Goal: Information Seeking & Learning: Find specific fact

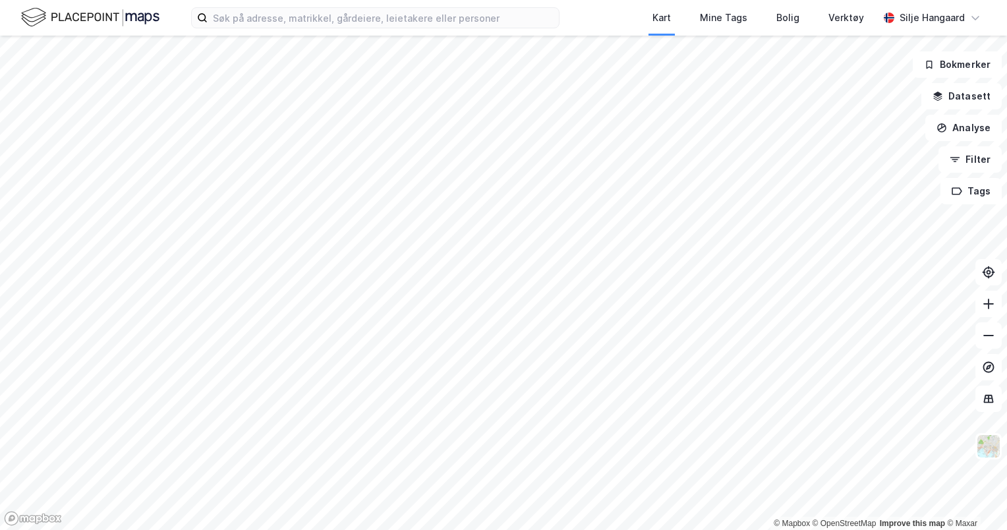
click at [444, 29] on div "Kart Mine Tags Bolig Verktøy [PERSON_NAME]" at bounding box center [503, 18] width 1007 height 36
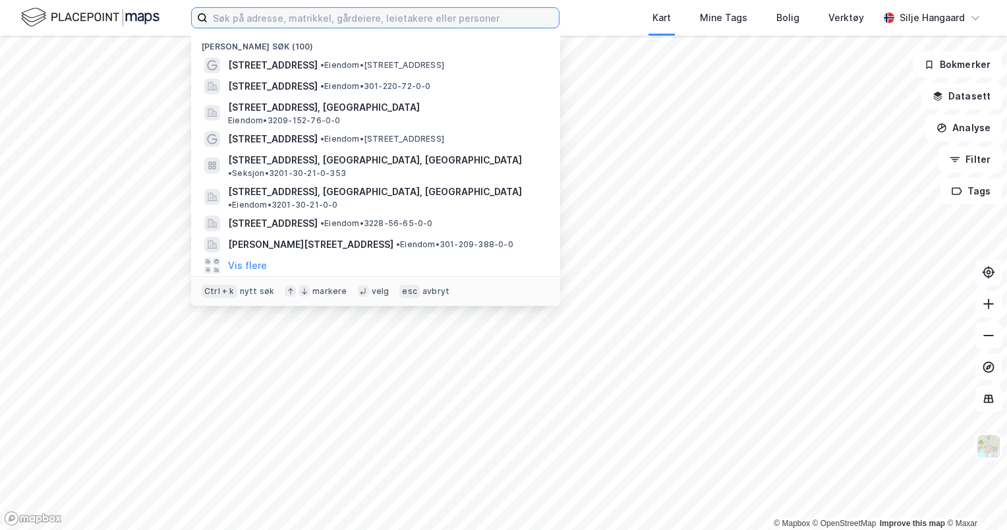
click at [429, 25] on input at bounding box center [383, 18] width 351 height 20
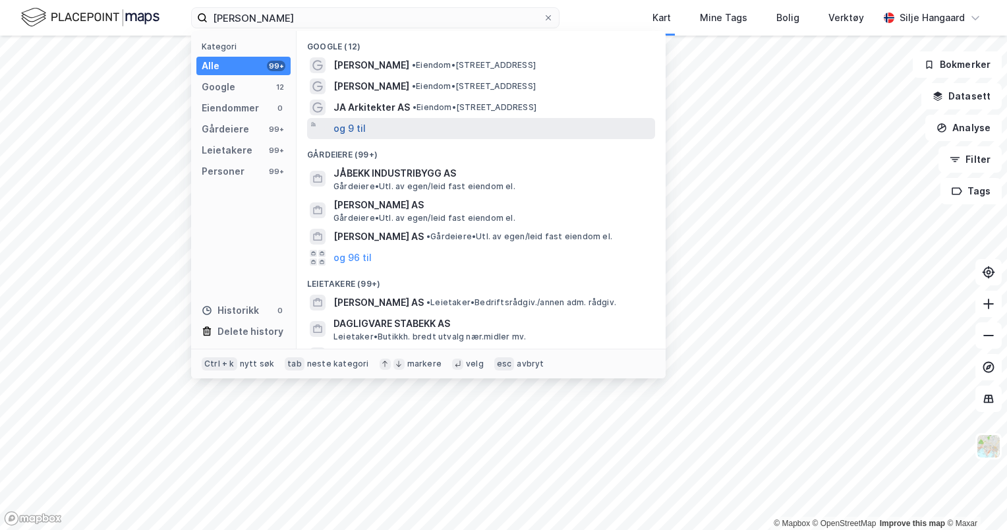
click at [353, 132] on button "og 9 til" at bounding box center [349, 129] width 32 height 16
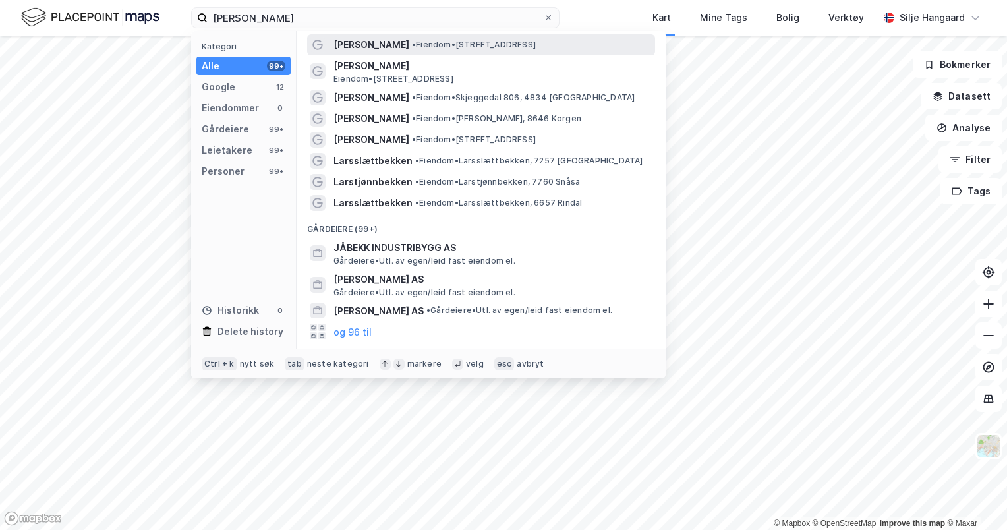
scroll to position [116, 0]
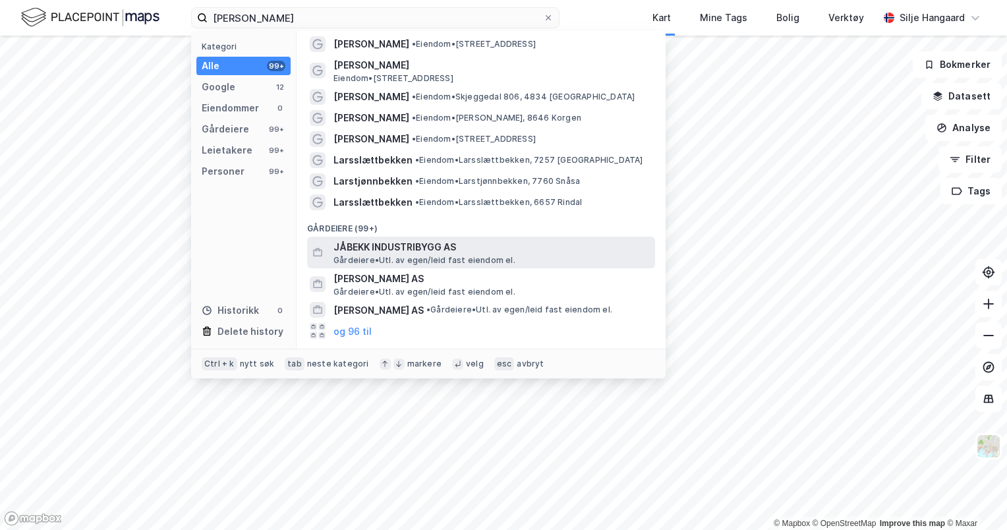
click at [423, 246] on span "JÅBEKK INDUSTRIBYGG AS" at bounding box center [491, 247] width 316 height 16
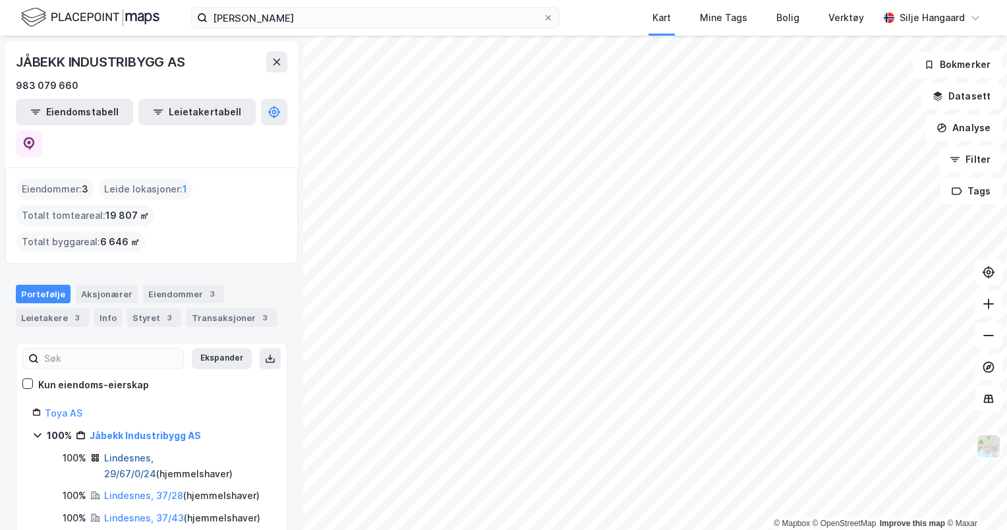
click at [142, 452] on link "Lindesnes, 29/67/0/24" at bounding box center [130, 465] width 52 height 27
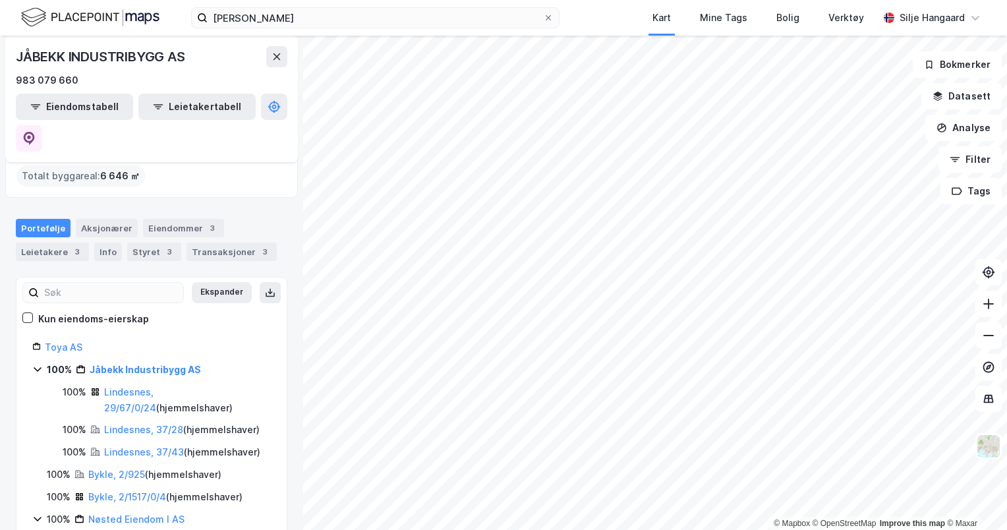
scroll to position [67, 0]
click at [148, 422] on link "Lindesnes, 37/28" at bounding box center [143, 427] width 79 height 11
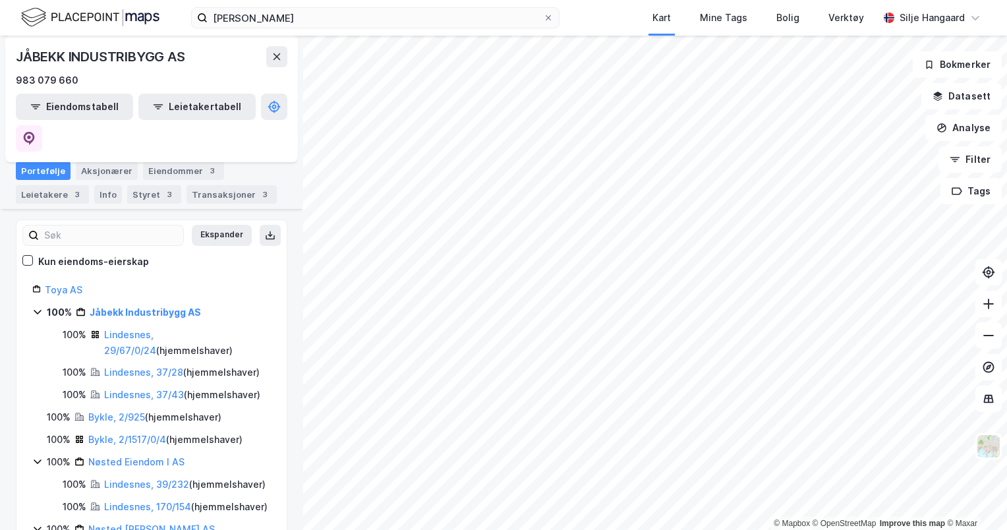
scroll to position [127, 0]
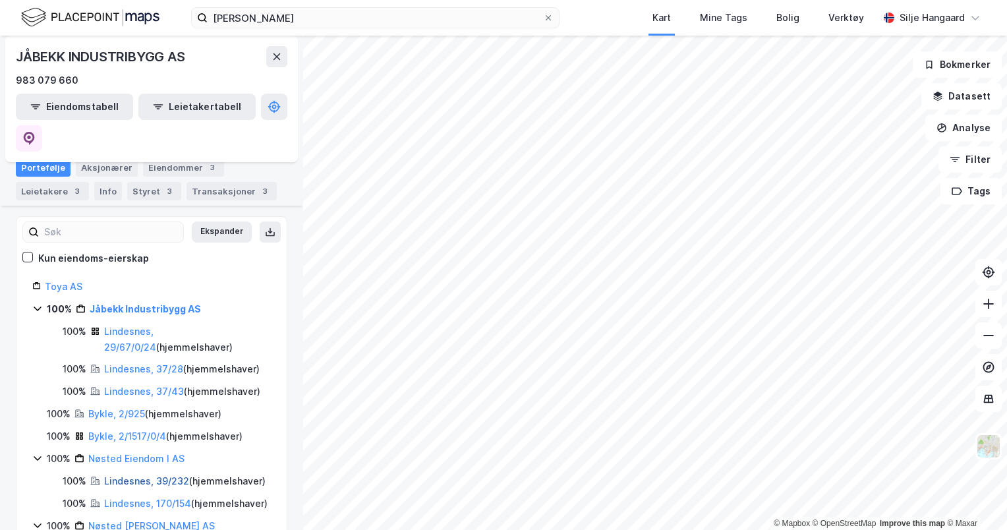
click at [173, 475] on link "Lindesnes, 39/232" at bounding box center [146, 480] width 85 height 11
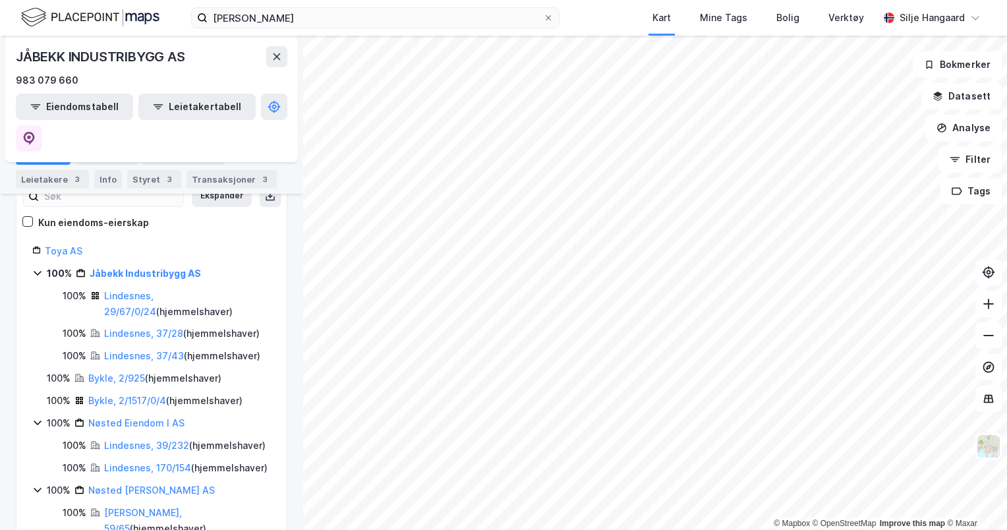
scroll to position [240, 0]
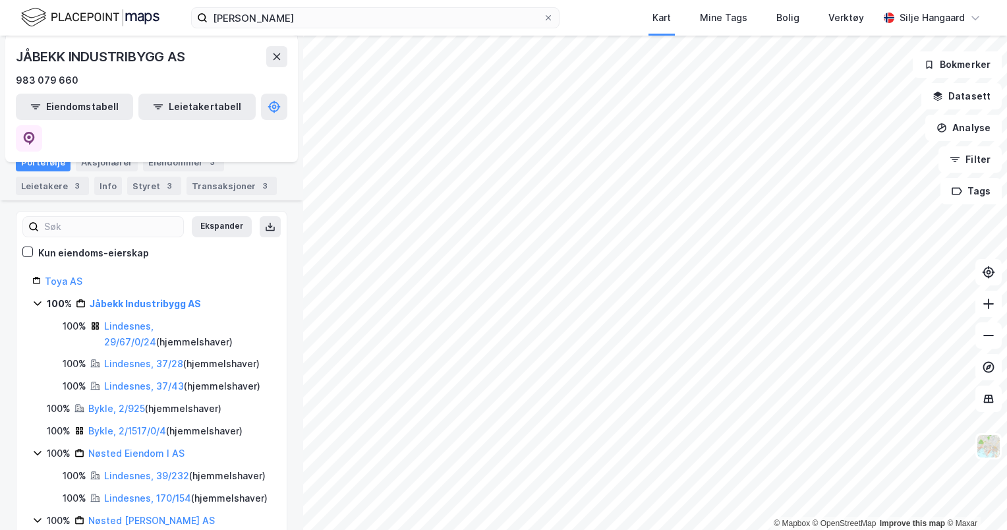
scroll to position [131, 0]
click at [132, 321] on link "Lindesnes, 29/67/0/24" at bounding box center [130, 334] width 52 height 27
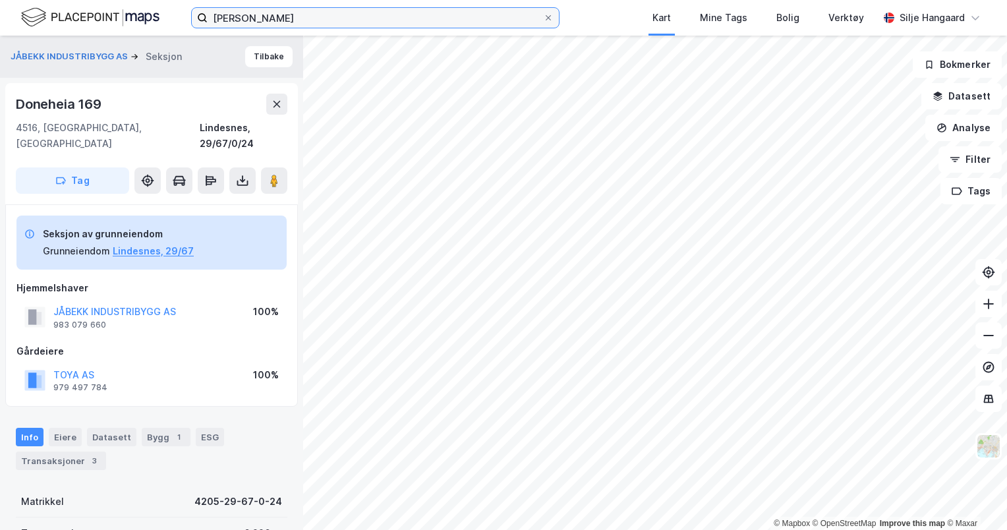
click at [315, 19] on input "[PERSON_NAME]" at bounding box center [375, 18] width 335 height 20
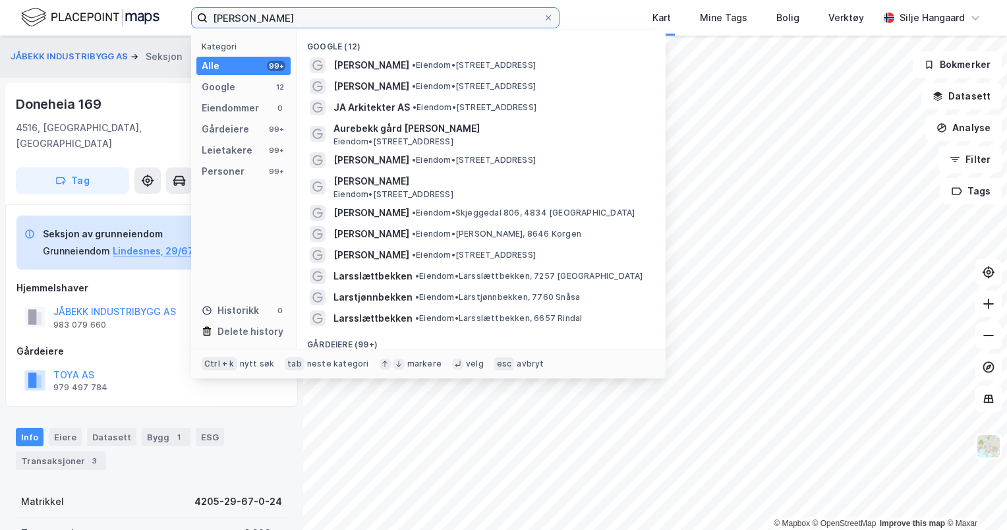
drag, startPoint x: 315, startPoint y: 19, endPoint x: 187, endPoint y: 29, distance: 128.2
click at [187, 29] on div "[PERSON_NAME] Kategori Alle 99+ Google 12 Eiendommer 0 Gårdeiere 99+ Leietakere…" at bounding box center [503, 18] width 1007 height 36
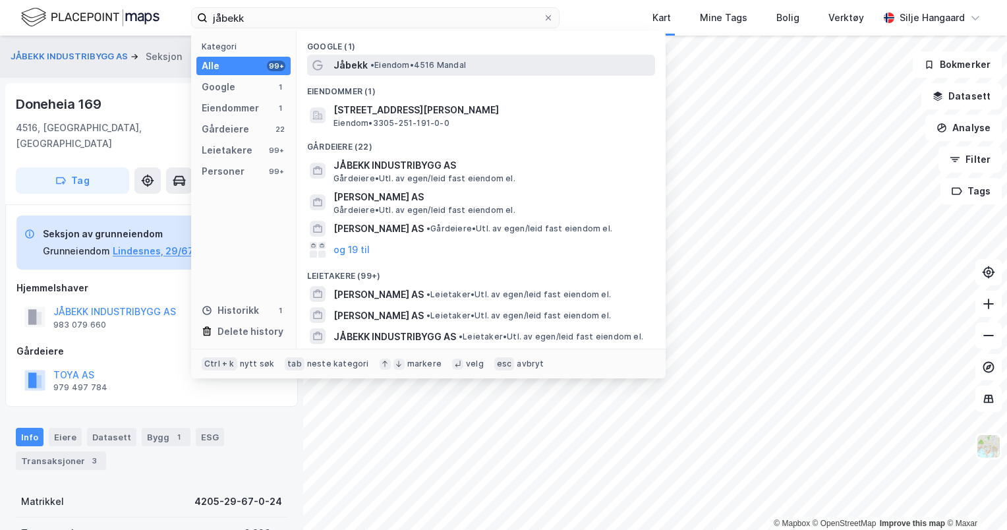
click at [409, 71] on div "[PERSON_NAME] • 4516 [GEOGRAPHIC_DATA]" at bounding box center [492, 65] width 319 height 16
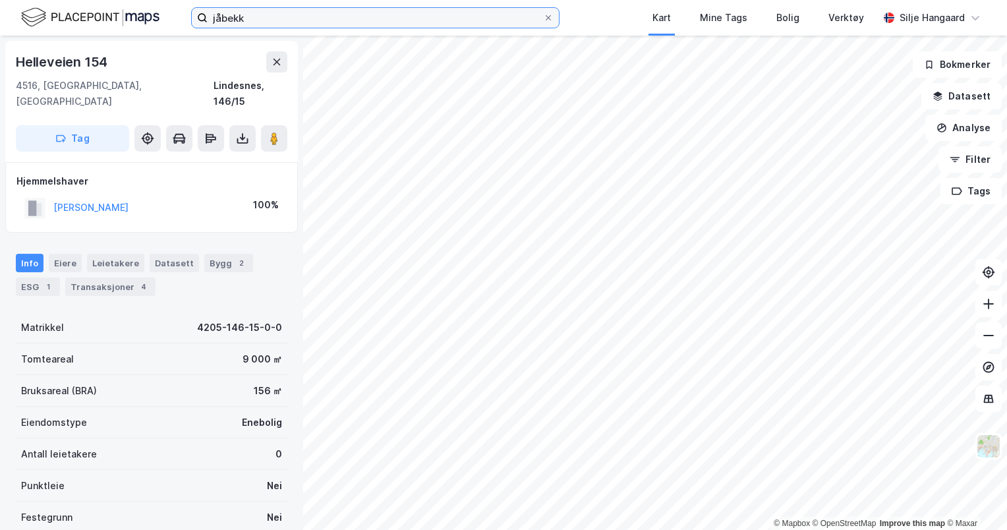
click at [261, 21] on input "jåbekk" at bounding box center [375, 18] width 335 height 20
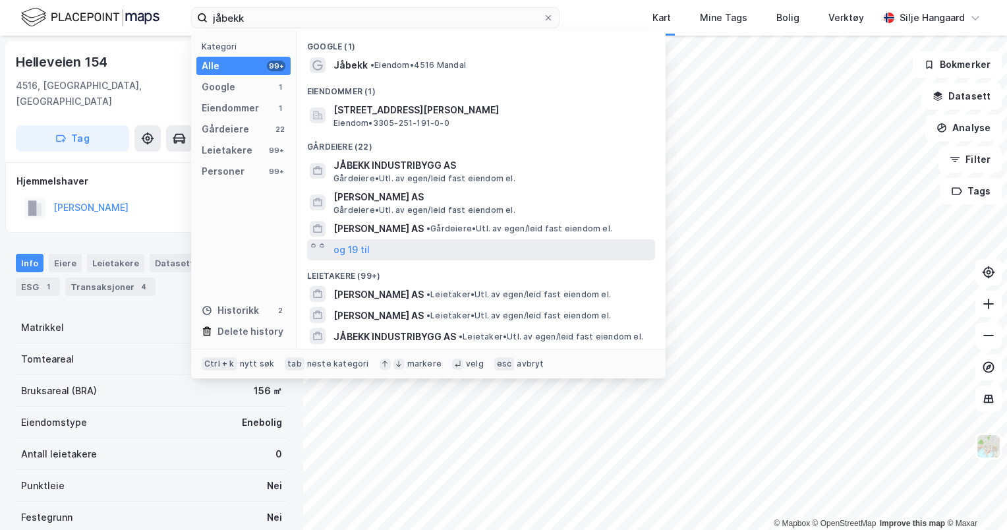
click at [384, 249] on div "og 19 til" at bounding box center [481, 249] width 348 height 21
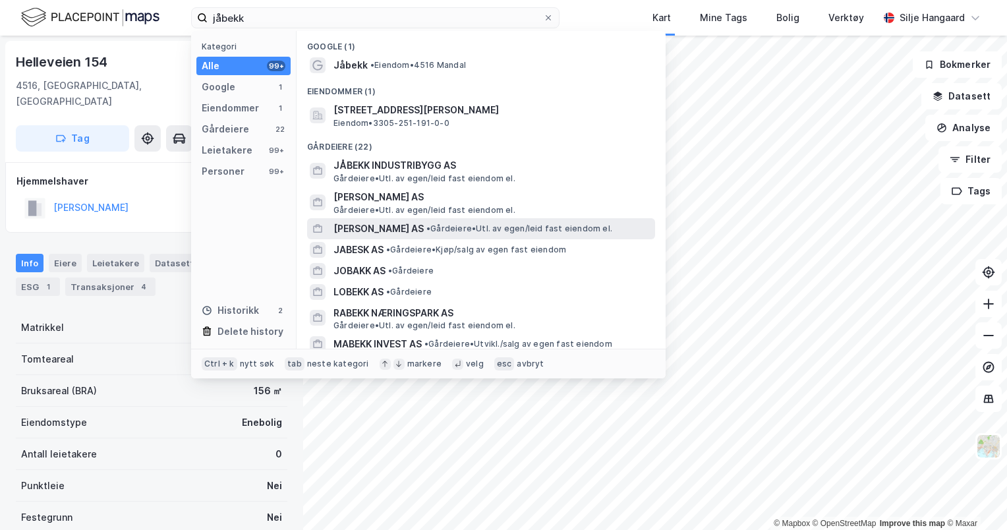
click at [453, 228] on span "• Gårdeiere • Utl. av egen/leid fast eiendom el." at bounding box center [519, 228] width 186 height 11
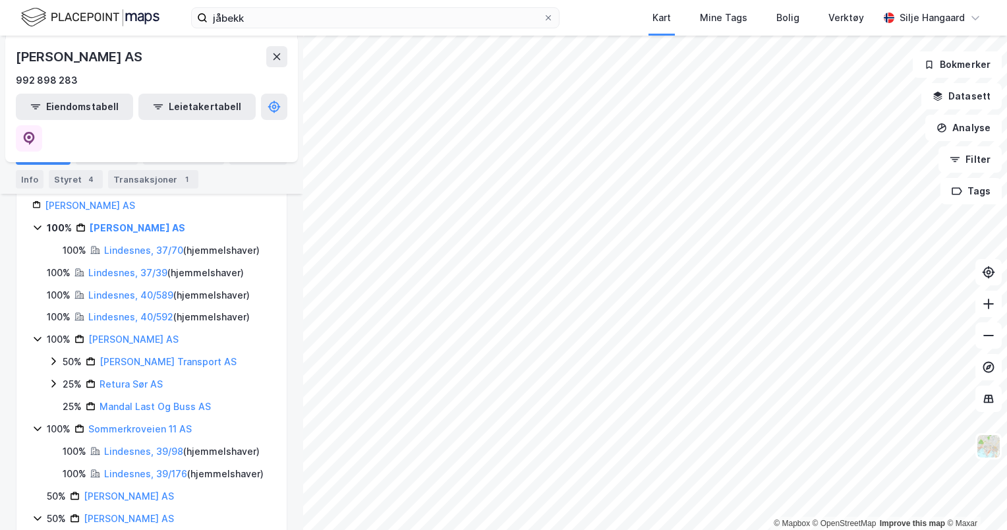
scroll to position [232, 0]
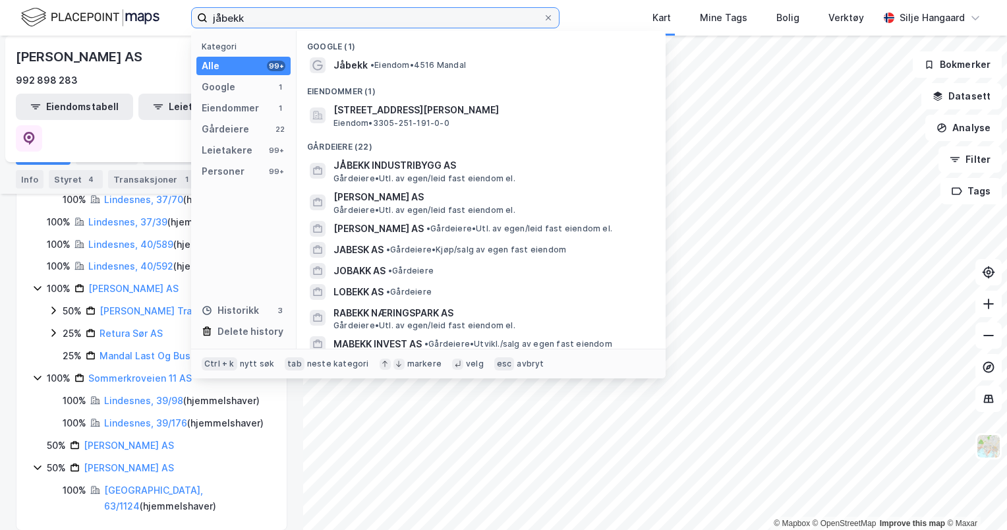
drag, startPoint x: 271, startPoint y: 22, endPoint x: 199, endPoint y: 18, distance: 72.6
click at [199, 18] on label "jåbekk" at bounding box center [375, 17] width 368 height 21
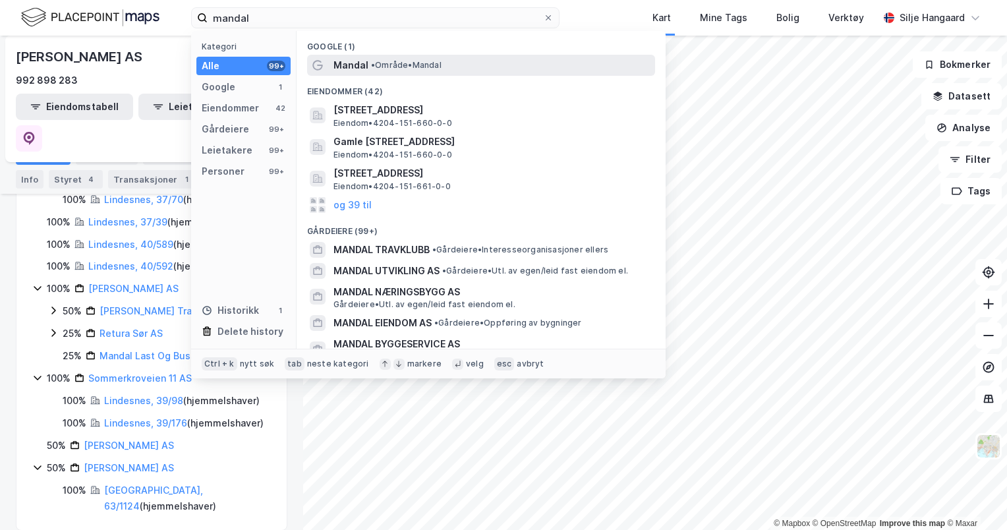
click at [374, 65] on span "•" at bounding box center [373, 65] width 4 height 10
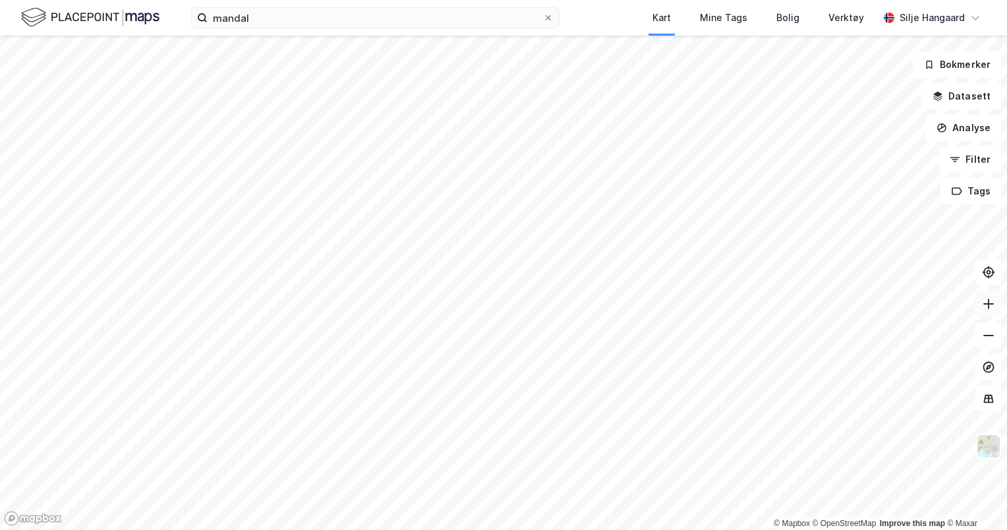
click at [989, 307] on icon at bounding box center [988, 303] width 13 height 13
click at [346, 30] on div "mandal Kart Mine Tags Bolig Verktøy [PERSON_NAME] © Mapbox © OpenStreetMap Impr…" at bounding box center [503, 265] width 1007 height 530
click at [997, 308] on button at bounding box center [988, 304] width 26 height 26
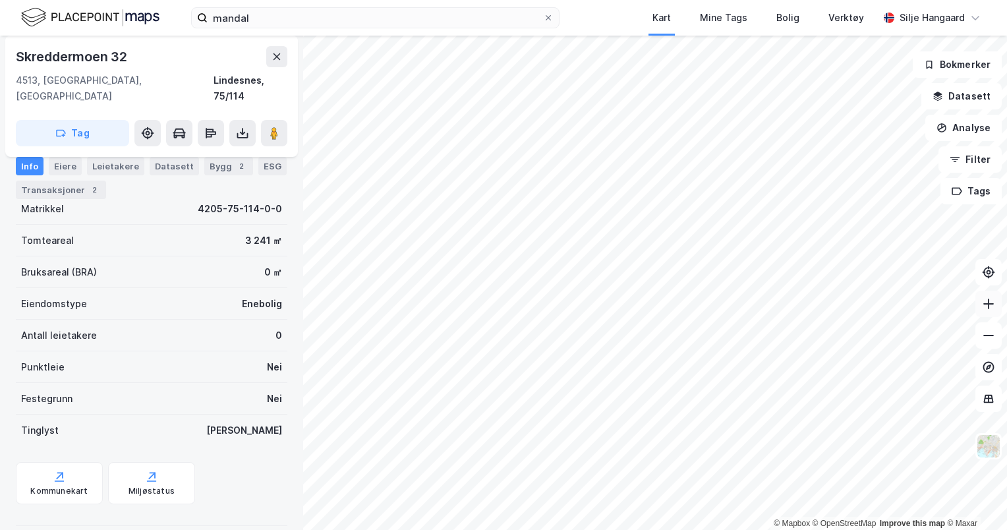
scroll to position [21, 0]
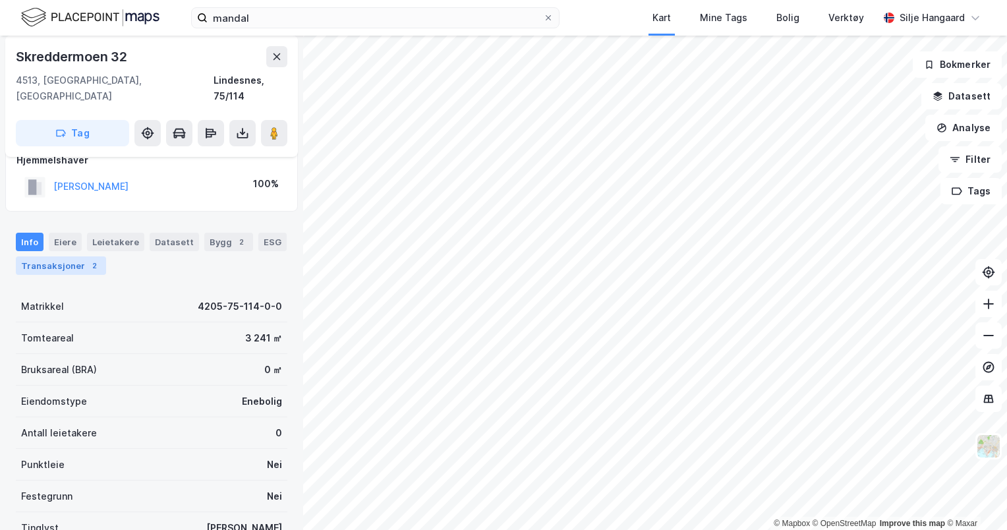
click at [66, 256] on div "Transaksjoner 2" at bounding box center [61, 265] width 90 height 18
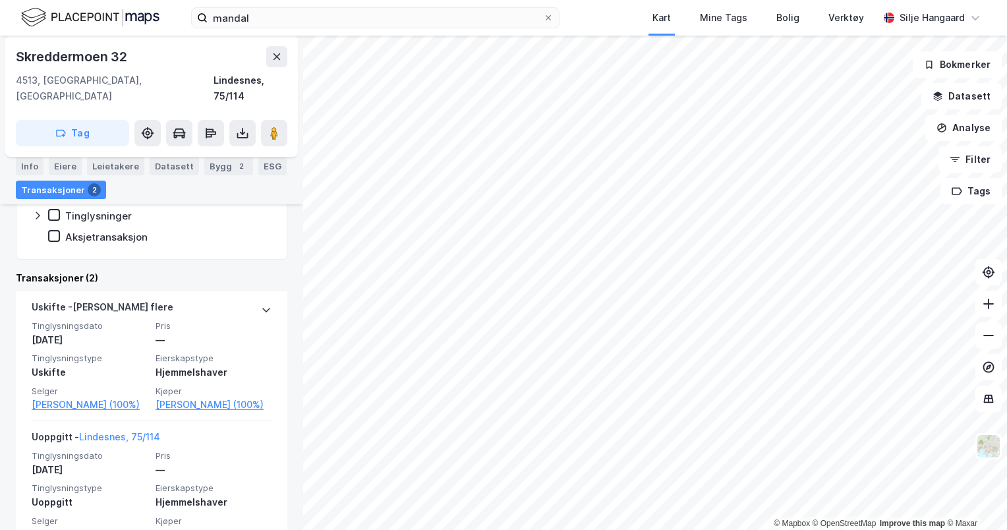
scroll to position [252, 0]
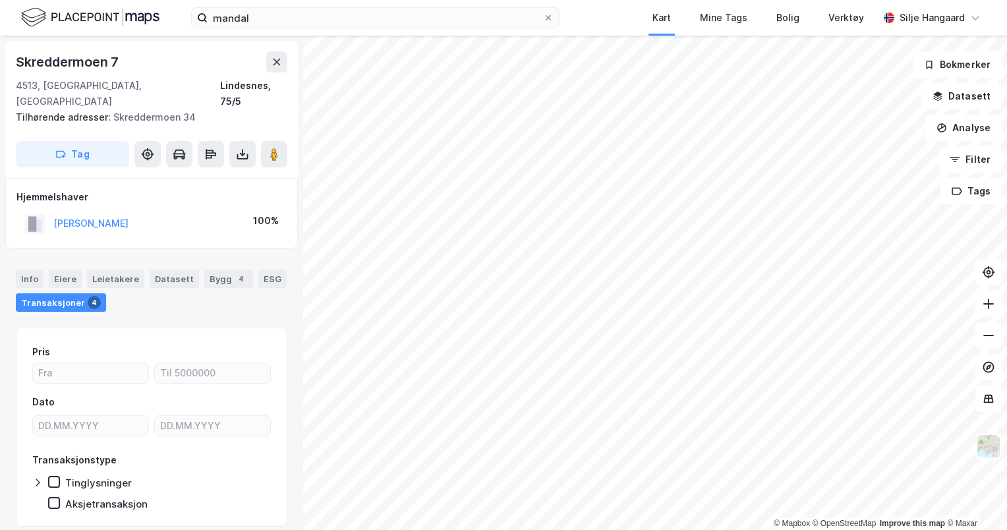
click at [46, 293] on div "Transaksjoner 4" at bounding box center [61, 302] width 90 height 18
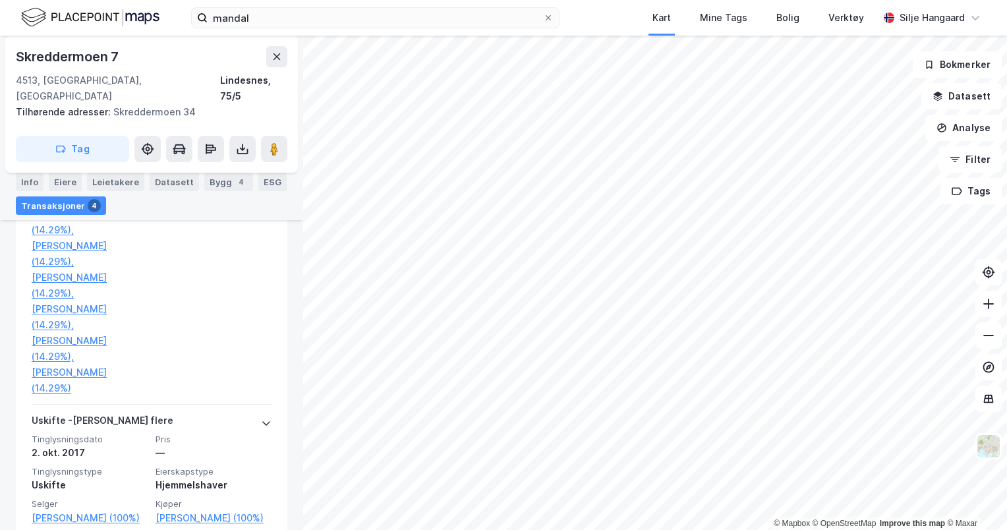
scroll to position [766, 0]
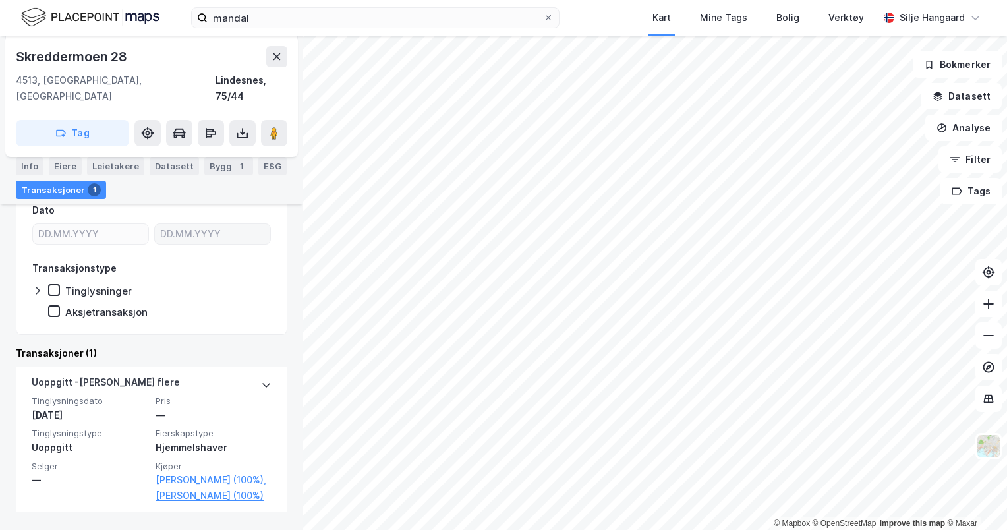
scroll to position [188, 0]
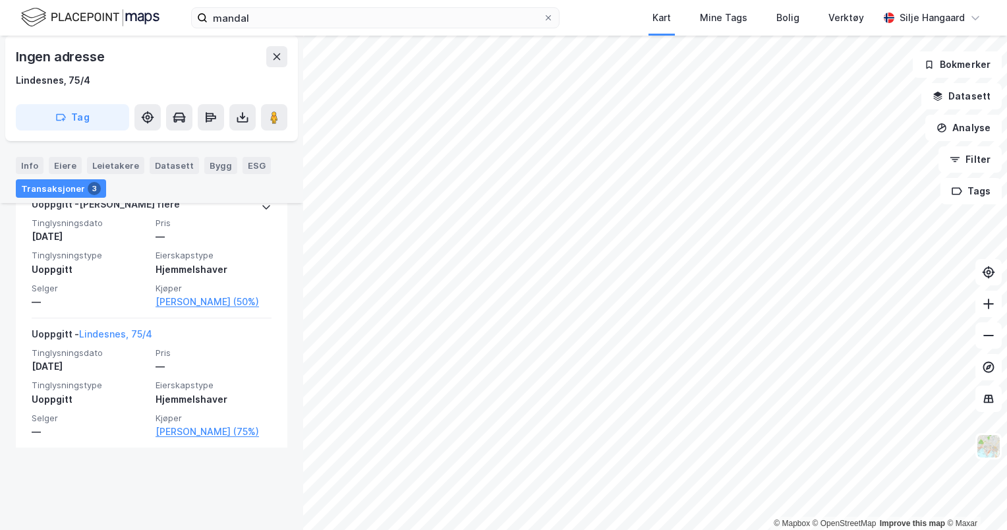
scroll to position [636, 0]
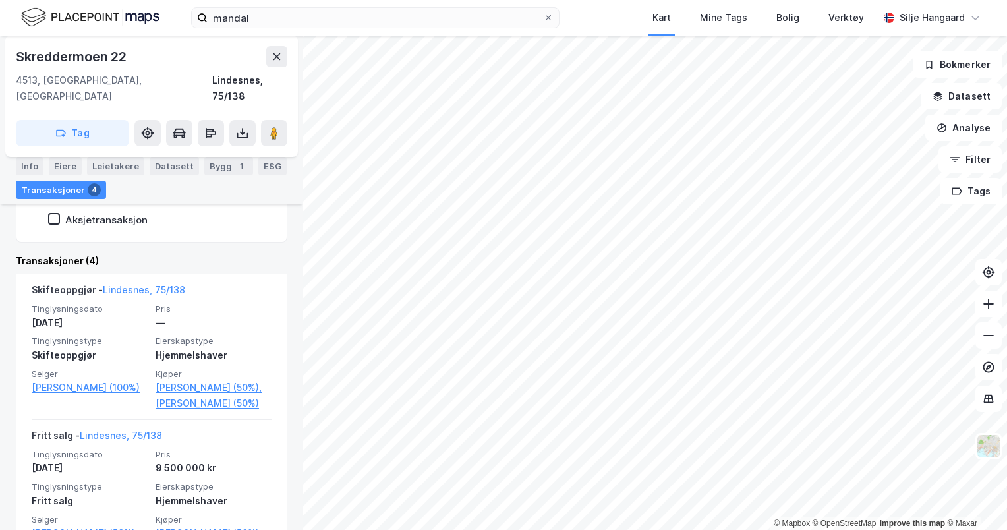
scroll to position [295, 0]
click at [985, 305] on icon at bounding box center [988, 303] width 13 height 13
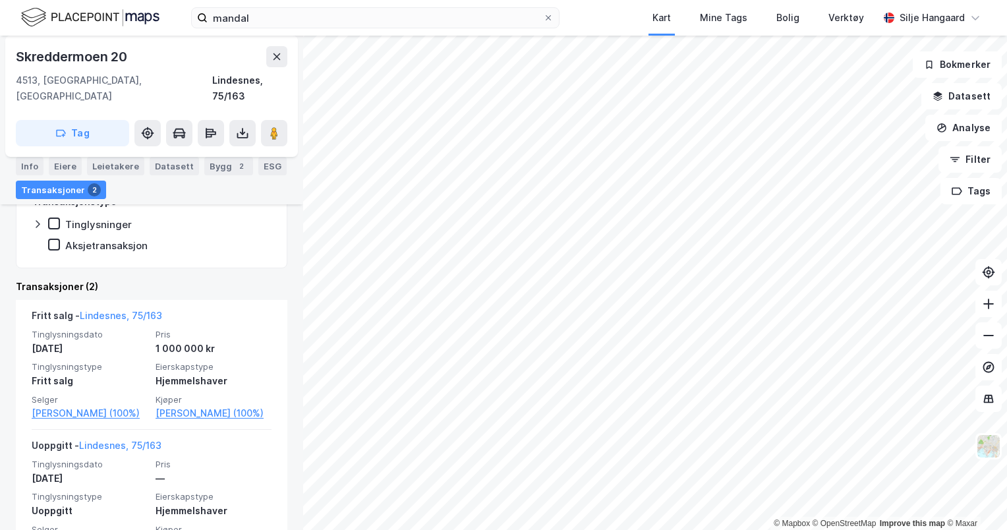
scroll to position [271, 0]
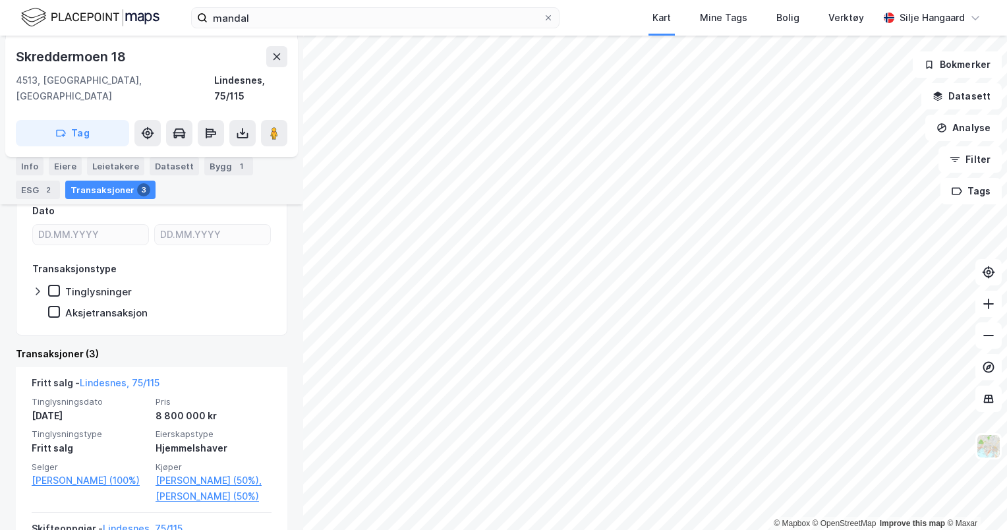
scroll to position [203, 0]
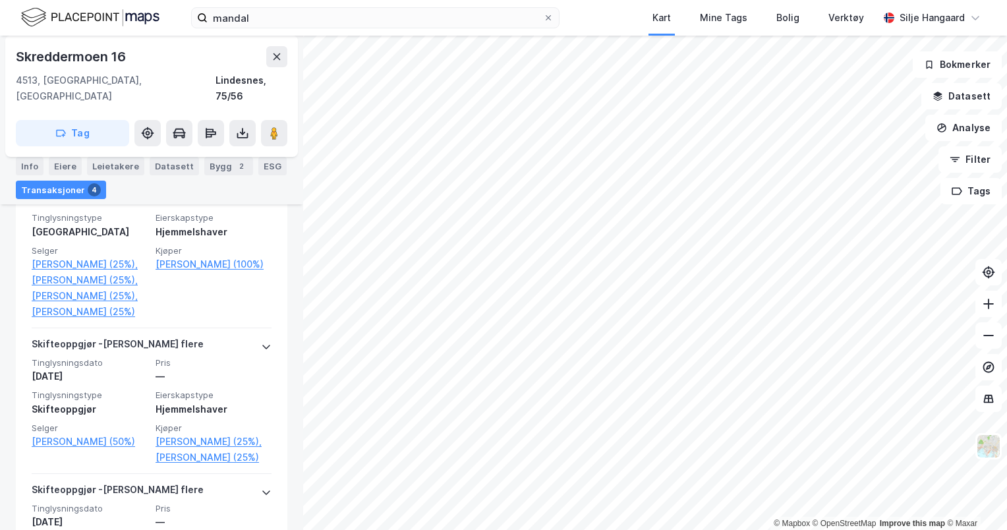
scroll to position [393, 0]
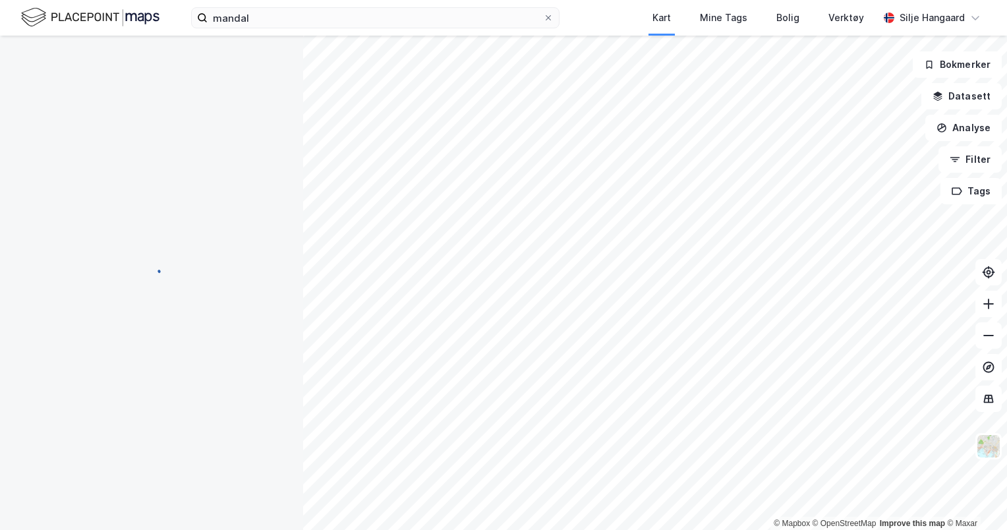
scroll to position [12, 0]
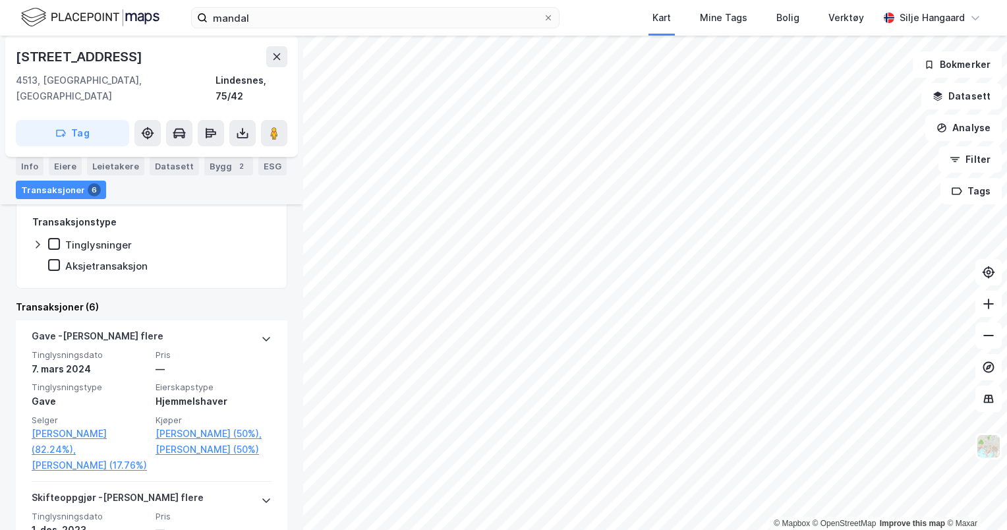
scroll to position [250, 0]
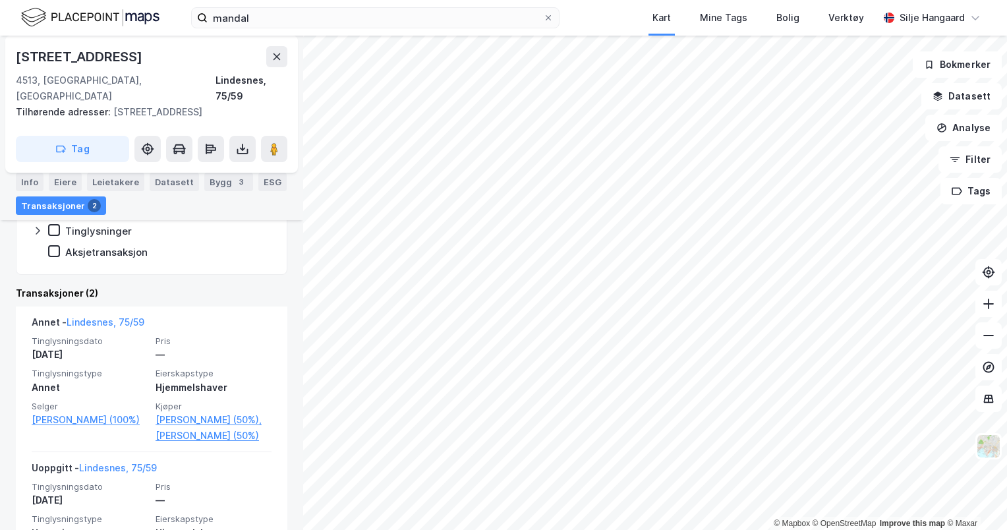
scroll to position [345, 0]
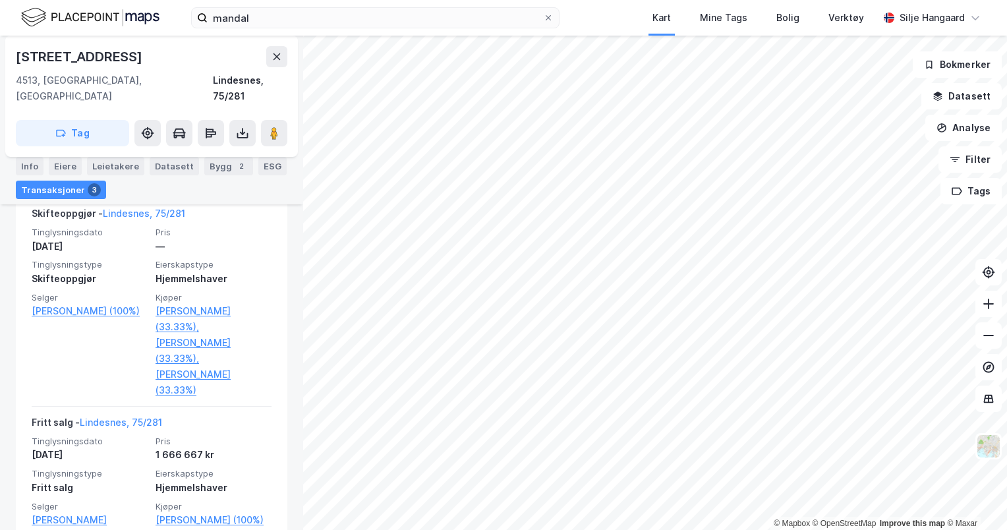
scroll to position [346, 0]
click at [988, 335] on icon at bounding box center [988, 335] width 11 height 1
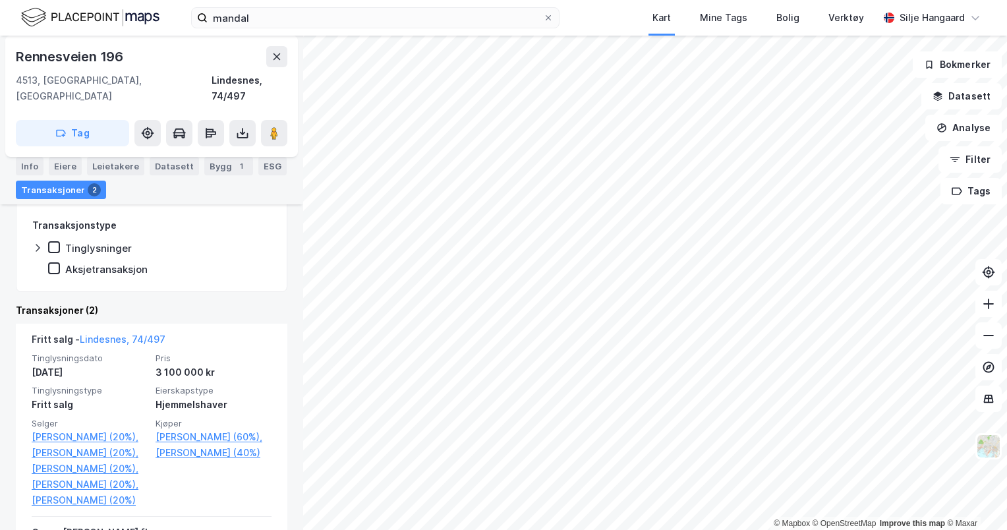
scroll to position [246, 0]
click at [991, 312] on button at bounding box center [988, 304] width 26 height 26
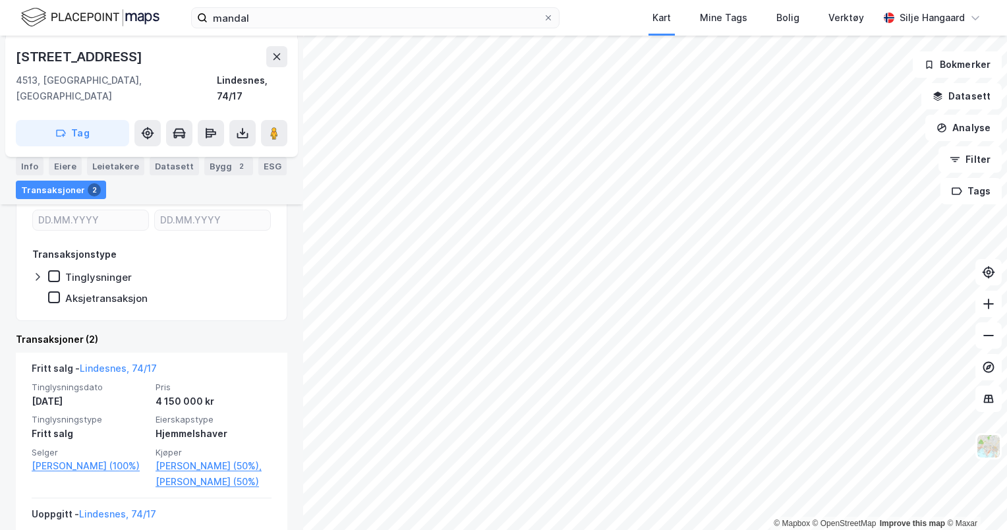
scroll to position [217, 0]
click at [995, 334] on button at bounding box center [988, 335] width 26 height 26
click at [987, 306] on icon at bounding box center [988, 303] width 13 height 13
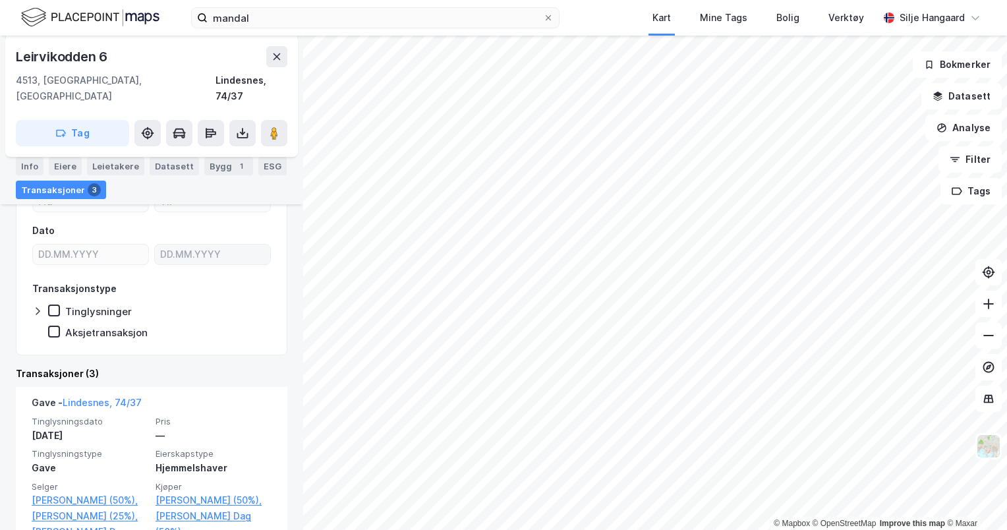
scroll to position [183, 0]
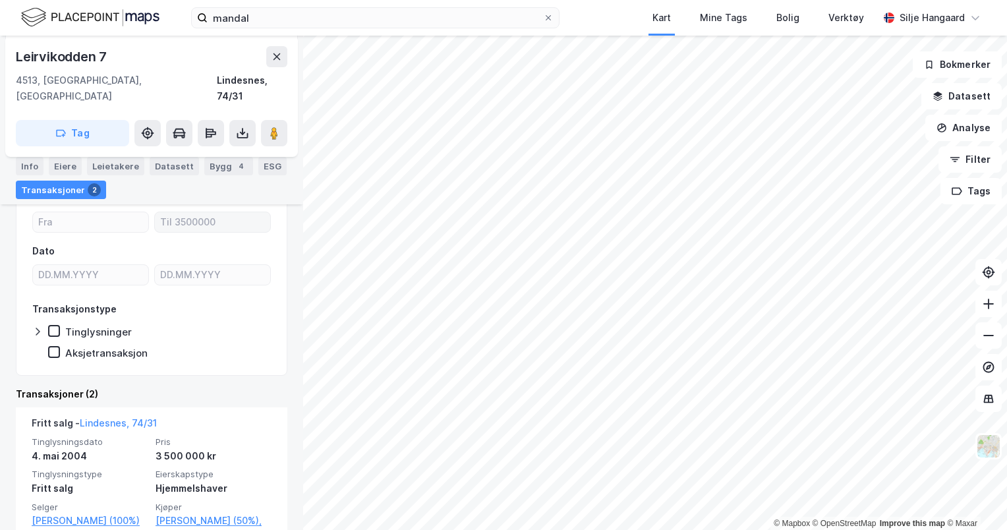
scroll to position [163, 0]
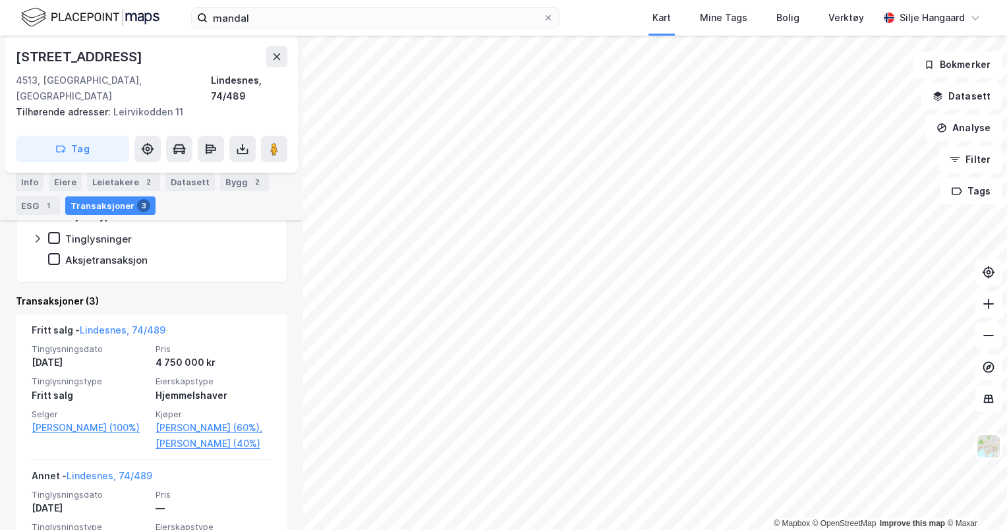
scroll to position [273, 0]
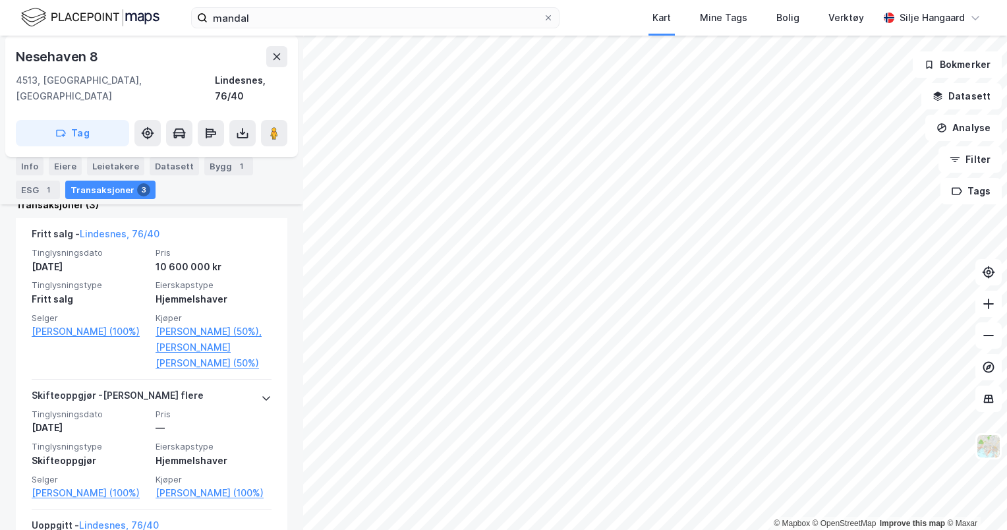
scroll to position [281, 0]
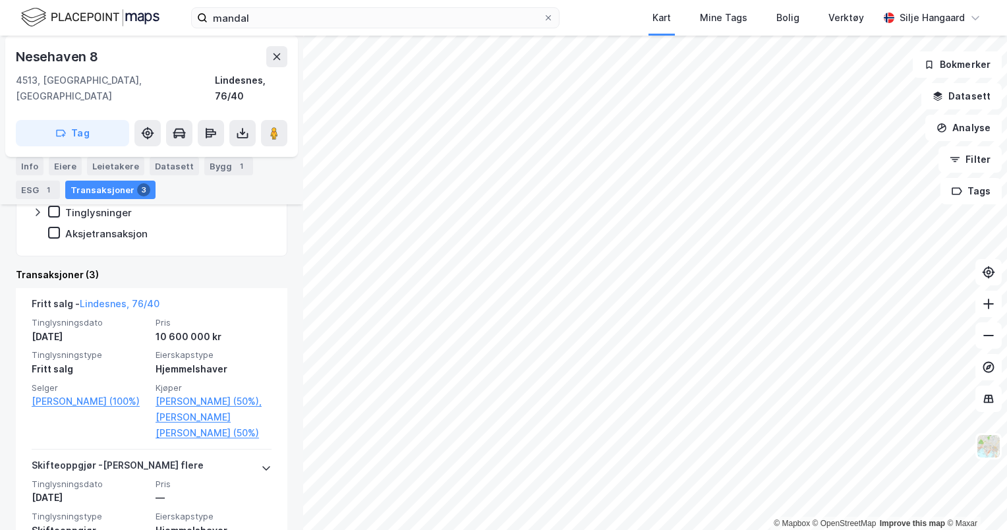
drag, startPoint x: 395, startPoint y: 30, endPoint x: 235, endPoint y: 35, distance: 160.2
click at [235, 35] on div "mandal Kart Mine Tags Bolig Verktøy [PERSON_NAME]" at bounding box center [503, 18] width 1007 height 36
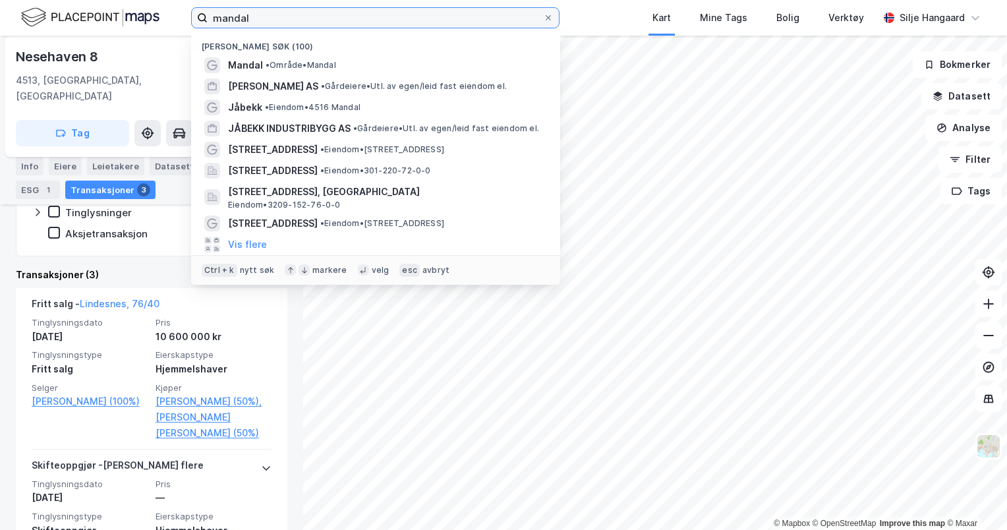
drag, startPoint x: 235, startPoint y: 35, endPoint x: 224, endPoint y: 23, distance: 15.9
click at [224, 23] on input "mandal" at bounding box center [375, 18] width 335 height 20
click at [269, 21] on input "mandal" at bounding box center [375, 18] width 335 height 20
type input "m"
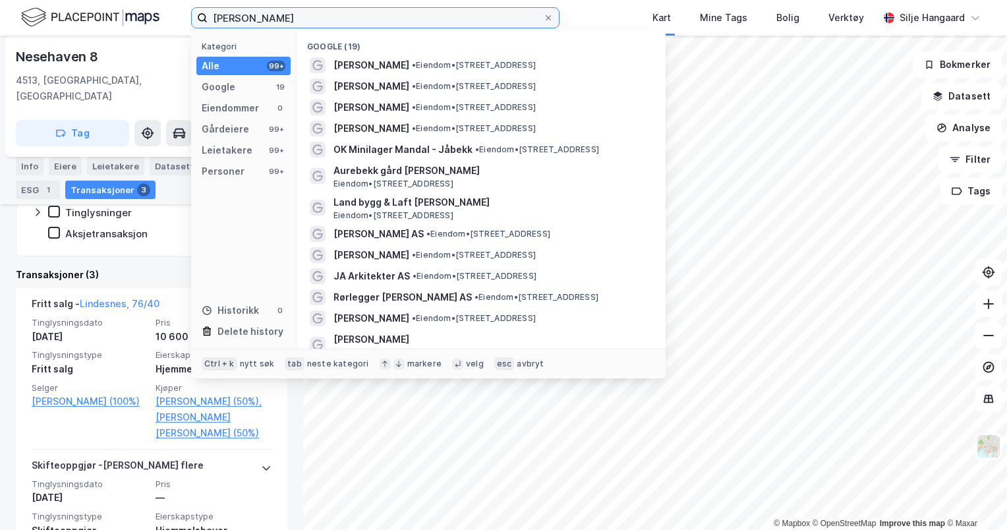
type input "[PERSON_NAME]"
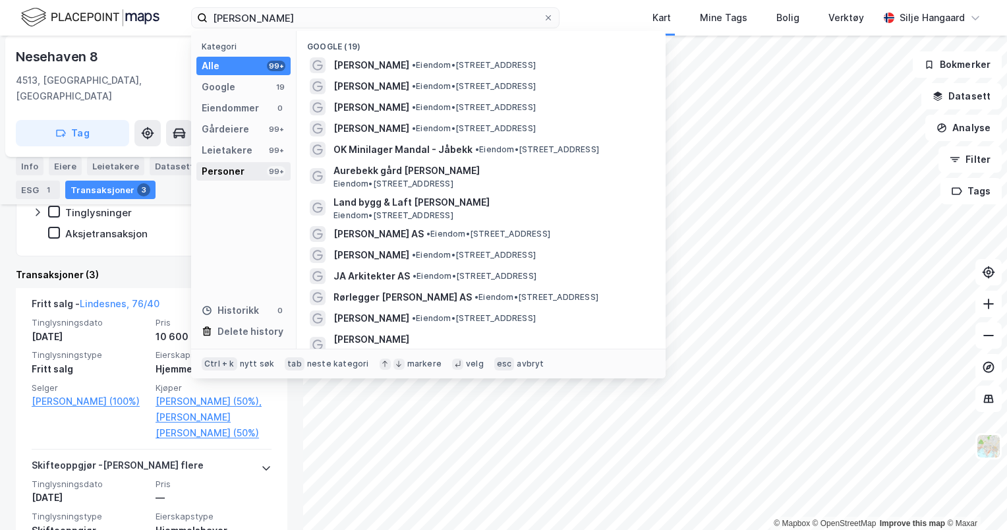
click at [237, 168] on div "Personer" at bounding box center [223, 171] width 43 height 16
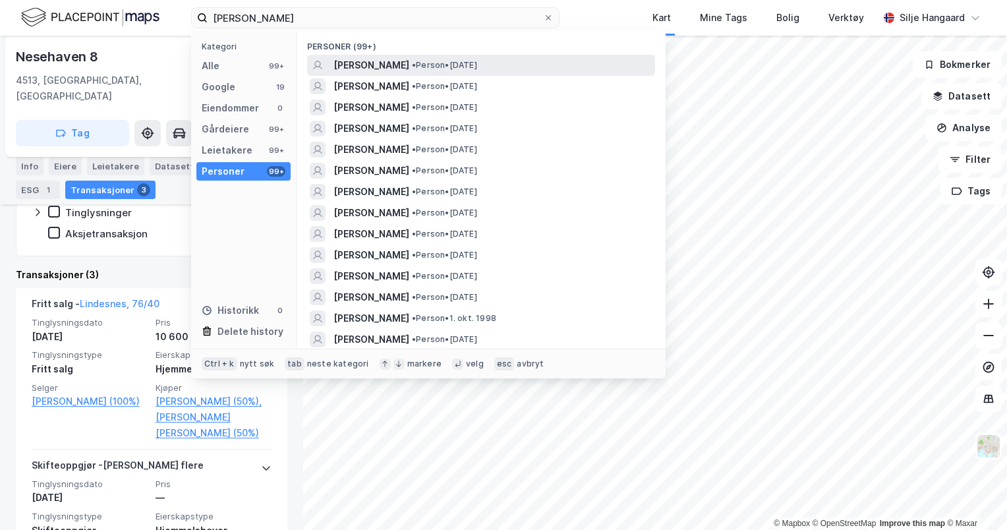
click at [409, 60] on span "[PERSON_NAME]" at bounding box center [371, 65] width 76 height 16
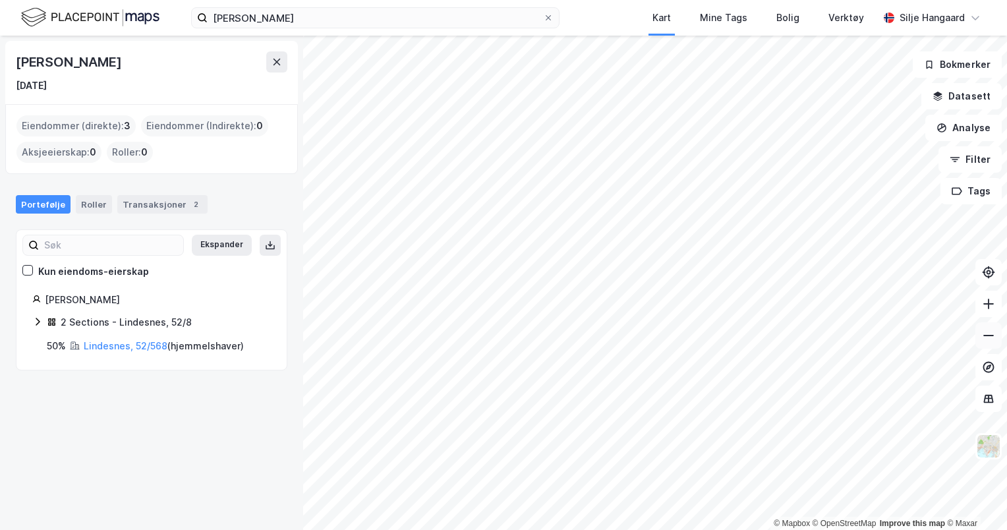
click at [988, 337] on icon at bounding box center [988, 335] width 13 height 13
click at [985, 303] on icon at bounding box center [988, 303] width 11 height 1
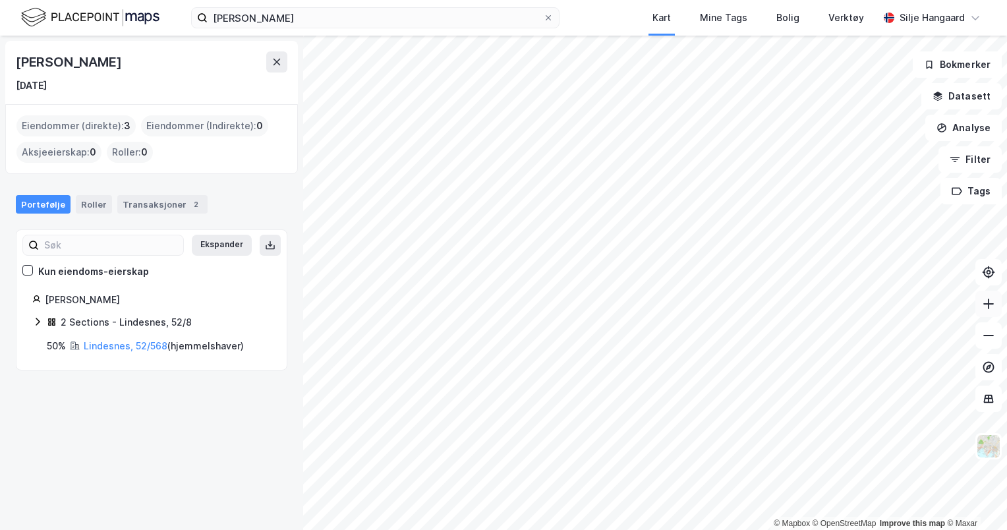
click at [985, 303] on icon at bounding box center [988, 303] width 11 height 1
click at [128, 202] on div "Transaksjoner 2" at bounding box center [162, 204] width 90 height 18
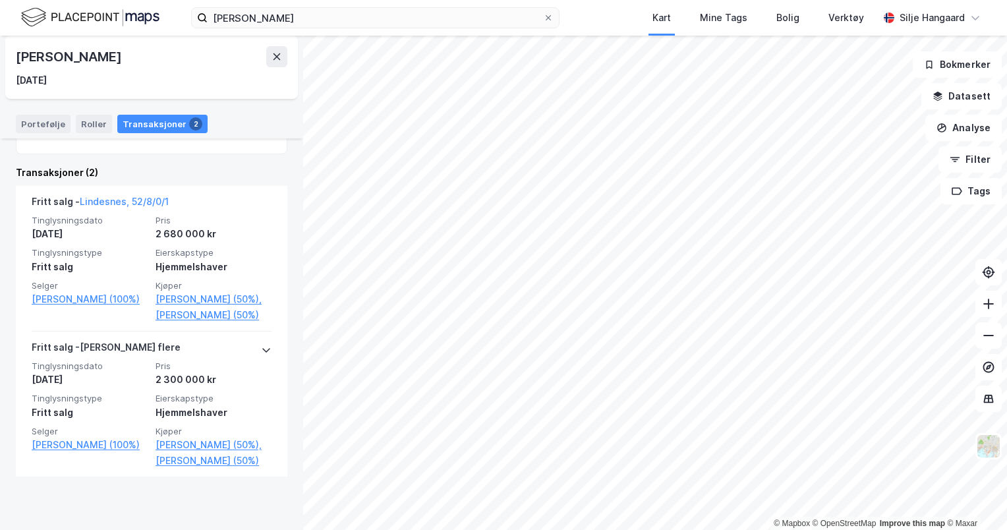
scroll to position [277, 0]
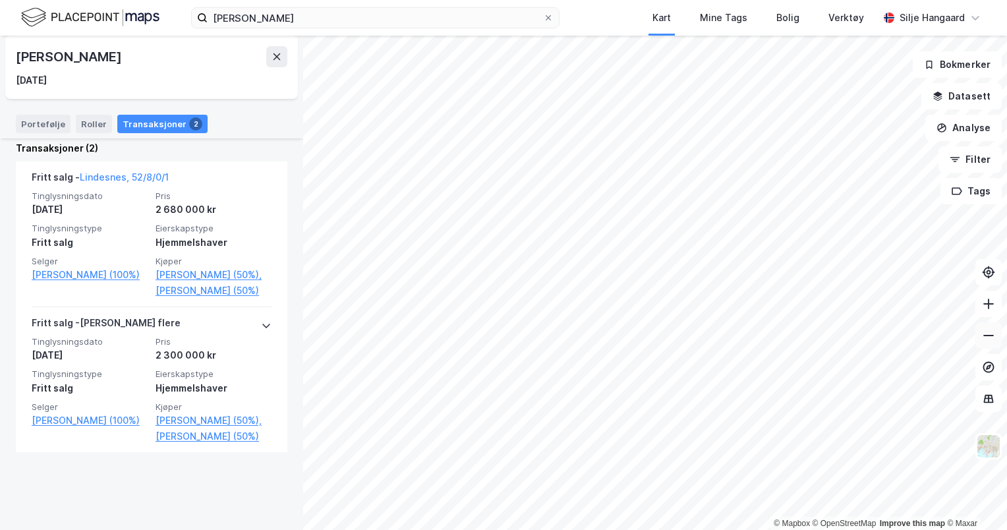
click at [988, 345] on button at bounding box center [988, 335] width 26 height 26
